Goal: Transaction & Acquisition: Download file/media

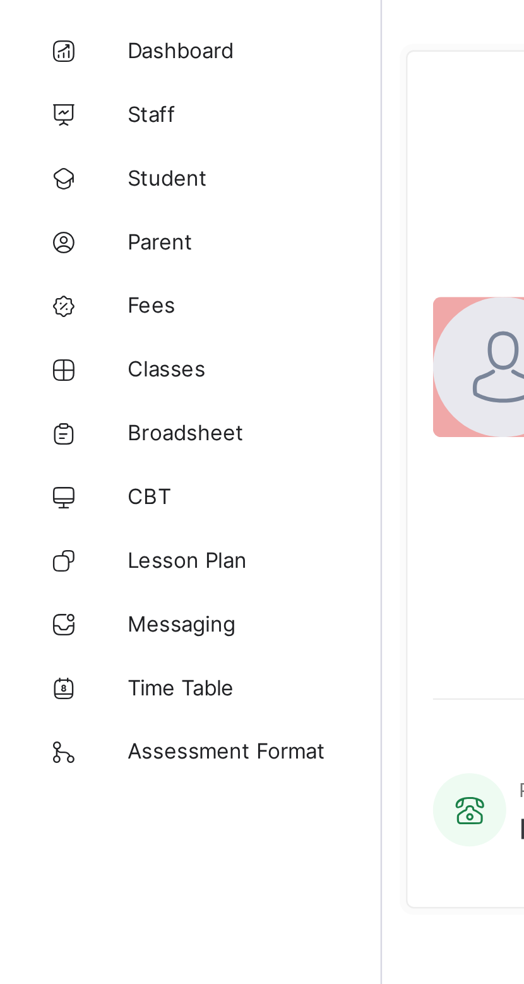
click at [89, 224] on span "Broadsheet" at bounding box center [101, 227] width 101 height 10
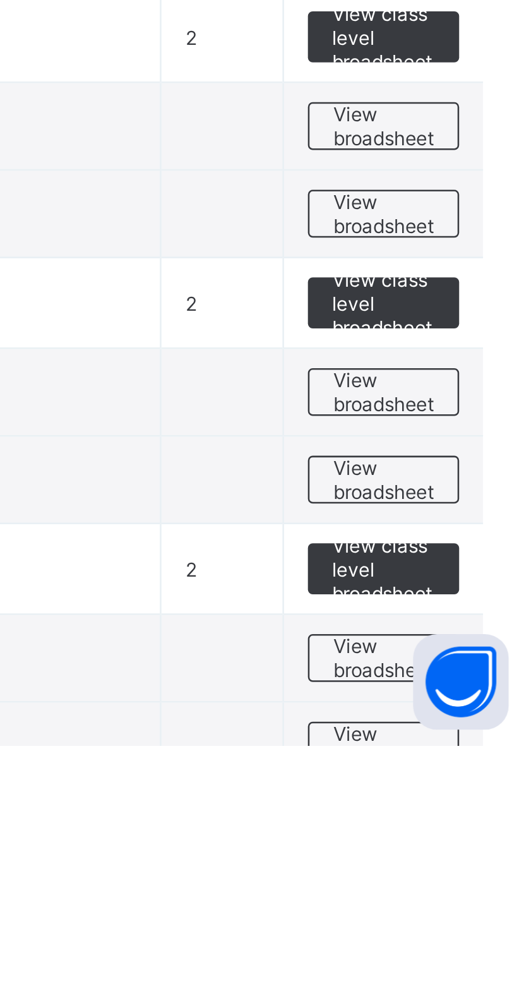
click at [463, 803] on span "View class level broadsheet" at bounding box center [461, 808] width 41 height 28
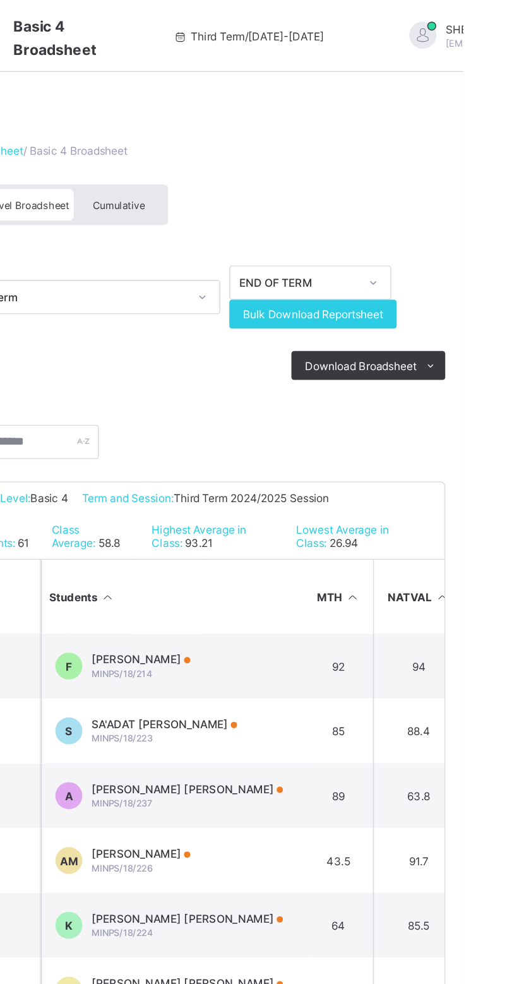
scroll to position [0, 321]
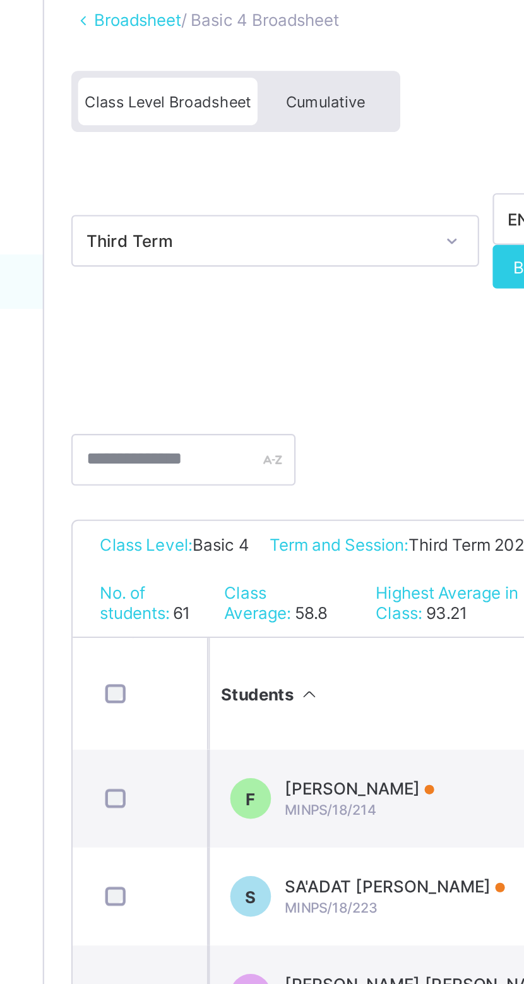
click at [280, 137] on div "Cumulative" at bounding box center [282, 144] width 63 height 22
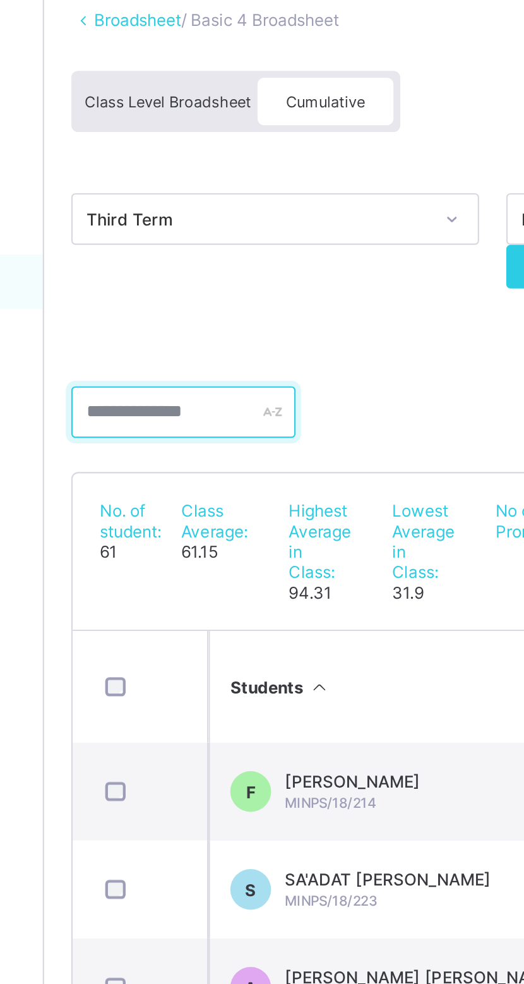
click at [206, 286] on input "text" at bounding box center [216, 288] width 104 height 24
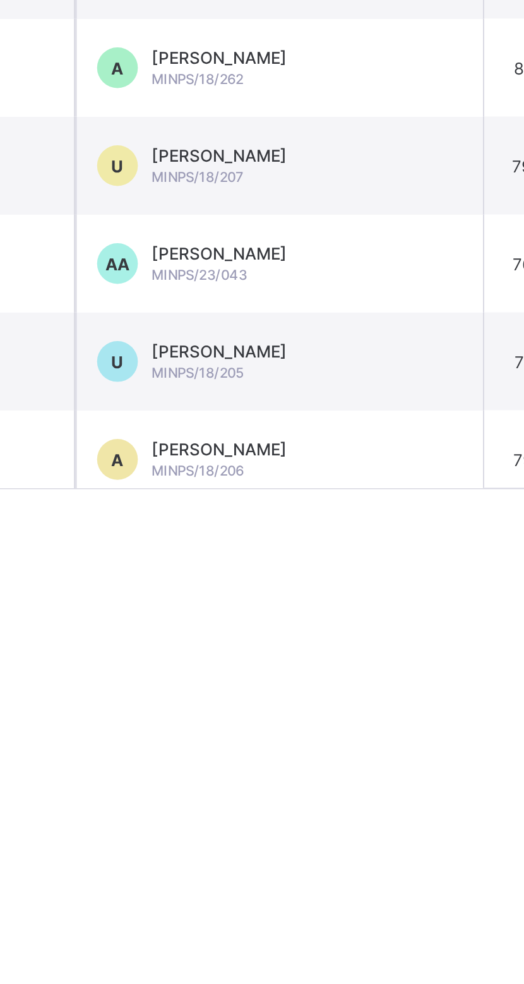
type input "****"
click at [326, 682] on span "[PERSON_NAME]" at bounding box center [294, 686] width 63 height 9
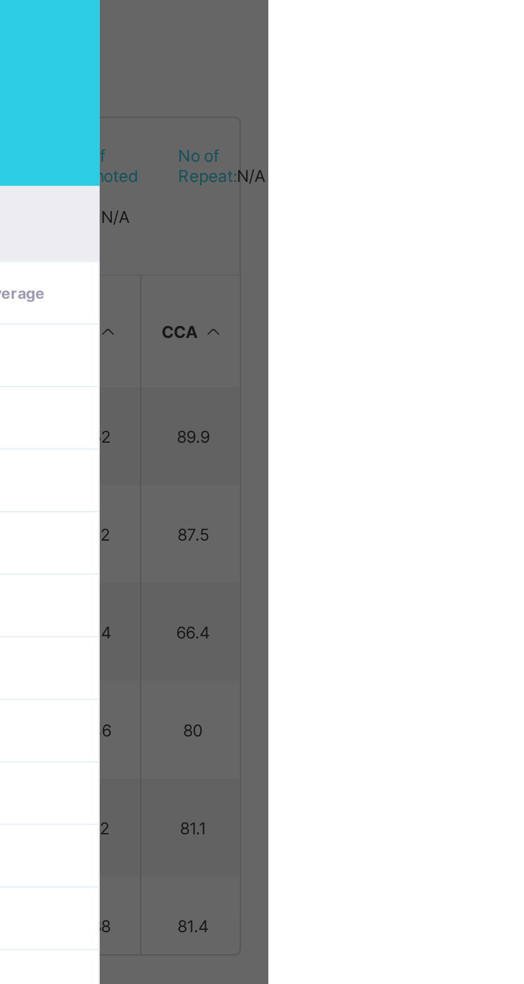
click at [490, 125] on span "View Reportsheet" at bounding box center [462, 115] width 56 height 19
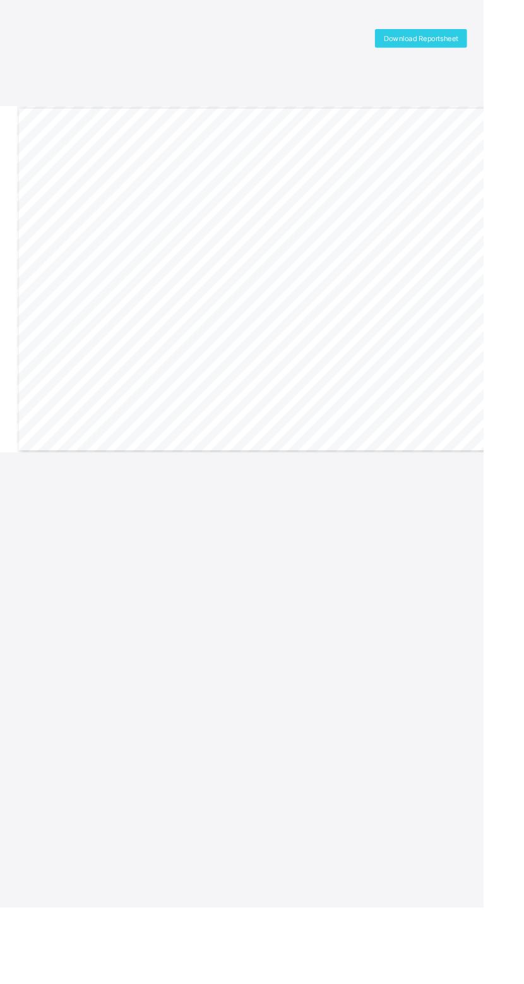
click at [477, 41] on span "Download Reportsheet" at bounding box center [456, 41] width 81 height 9
click at [458, 41] on span "Download Reportsheet" at bounding box center [456, 41] width 81 height 9
